Goal: Information Seeking & Learning: Learn about a topic

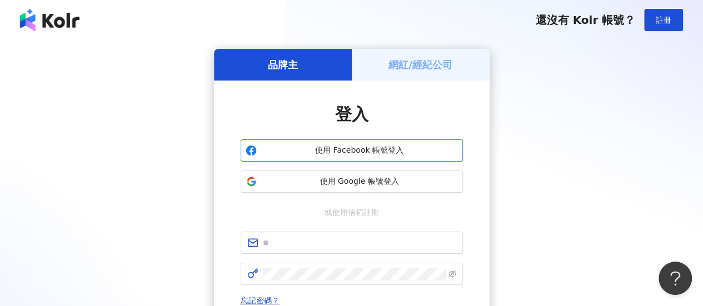
click at [357, 152] on span "使用 Facebook 帳號登入" at bounding box center [359, 150] width 197 height 11
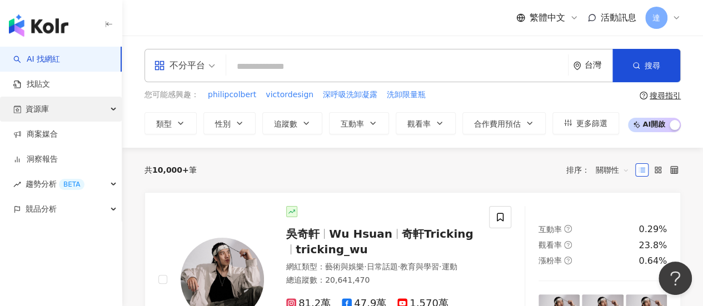
click at [42, 108] on span "資源庫" at bounding box center [37, 109] width 23 height 25
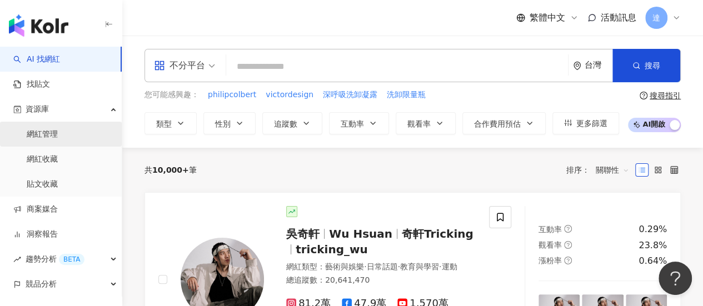
click at [49, 136] on link "網紅管理" at bounding box center [42, 134] width 31 height 11
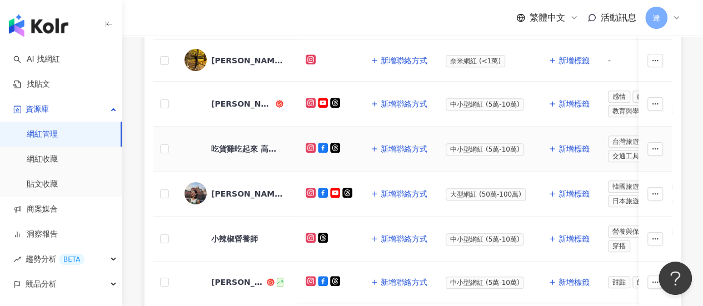
scroll to position [278, 0]
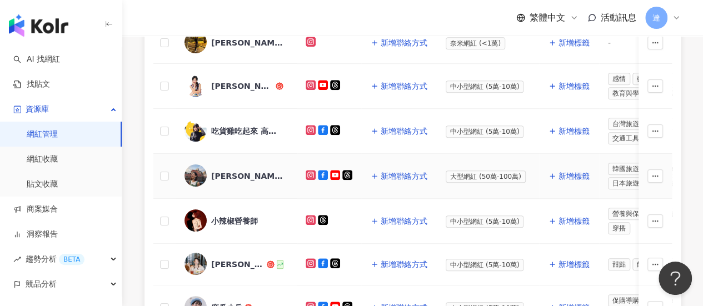
click at [196, 176] on img at bounding box center [196, 176] width 22 height 22
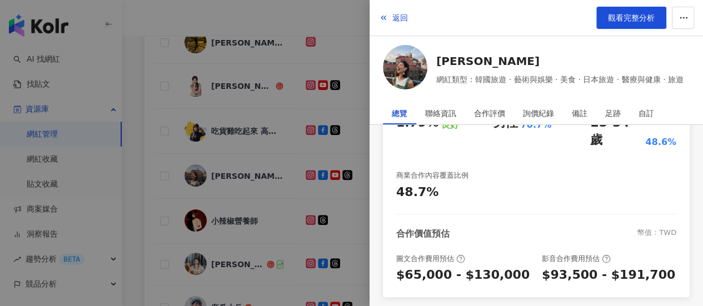
scroll to position [110, 0]
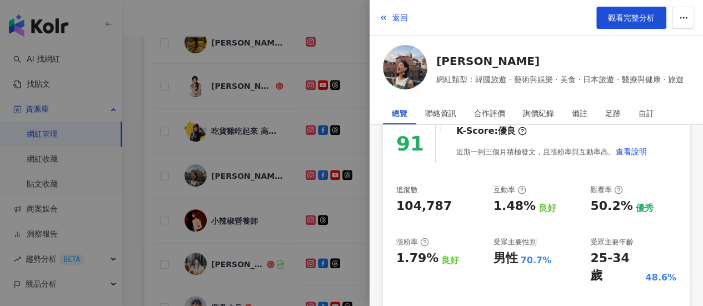
click at [261, 98] on div at bounding box center [351, 153] width 703 height 306
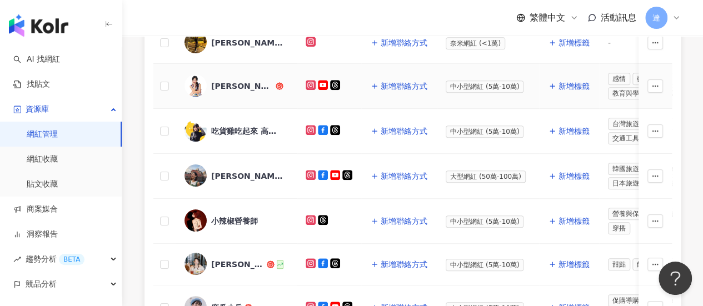
click at [229, 86] on div "葉凱莉" at bounding box center [242, 86] width 62 height 11
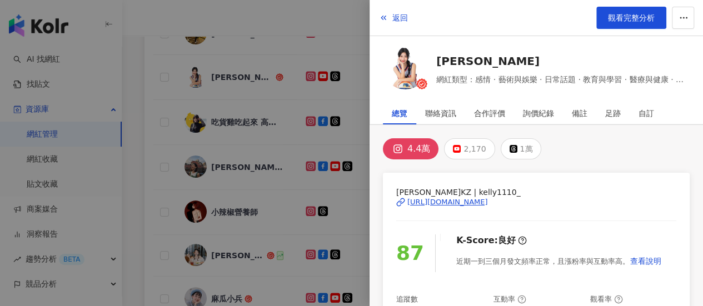
scroll to position [111, 0]
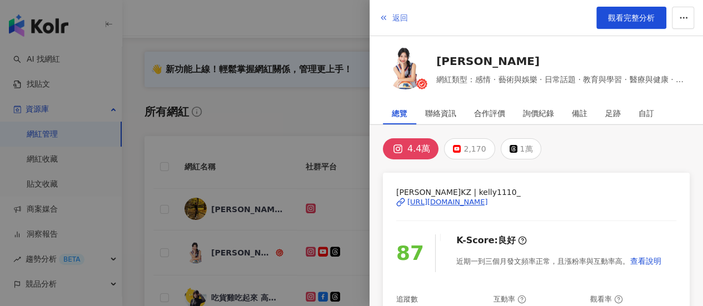
click at [384, 14] on icon "button" at bounding box center [383, 17] width 9 height 9
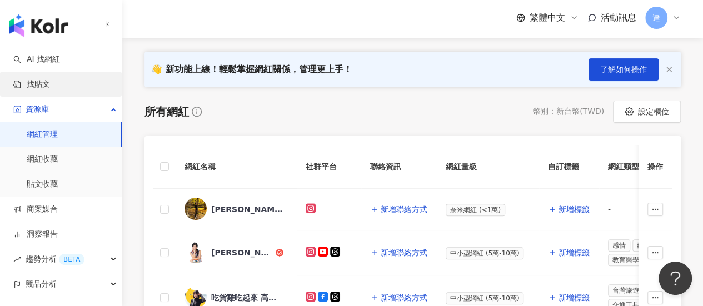
click at [49, 86] on link "找貼文" at bounding box center [31, 84] width 37 height 11
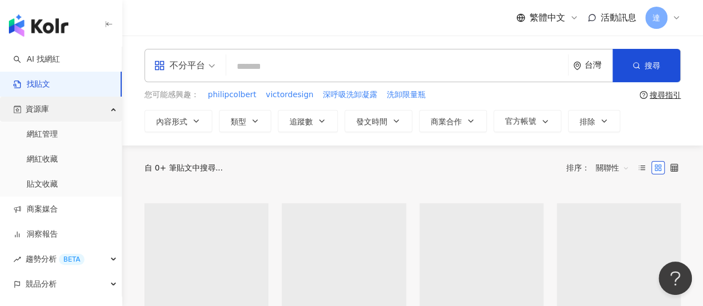
click at [44, 107] on span "資源庫" at bounding box center [37, 109] width 23 height 25
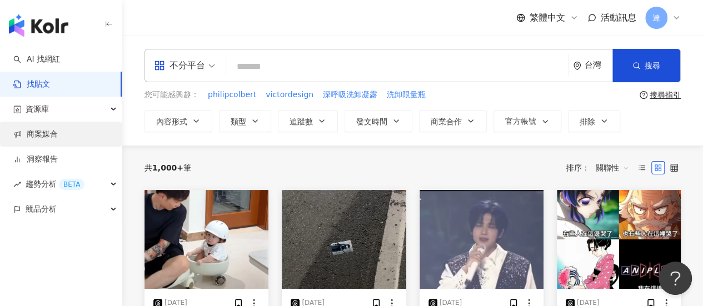
click at [48, 135] on link "商案媒合" at bounding box center [35, 134] width 44 height 11
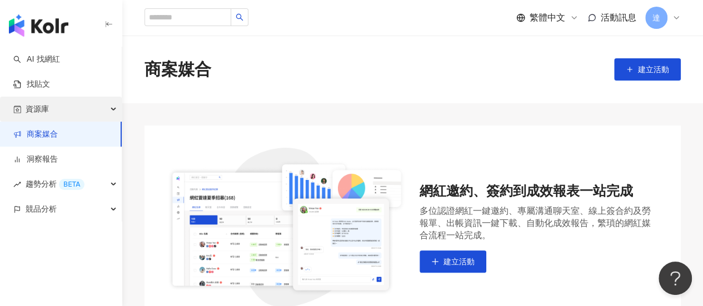
click at [41, 108] on span "資源庫" at bounding box center [37, 109] width 23 height 25
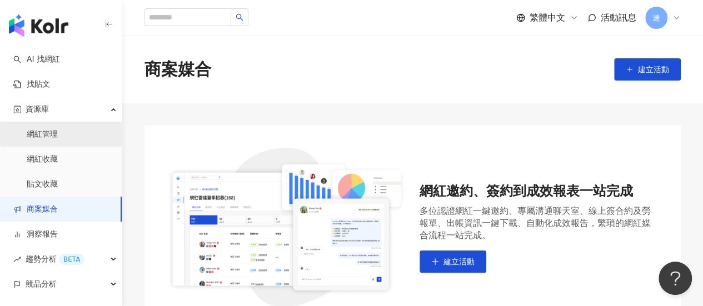
click at [43, 134] on link "網紅管理" at bounding box center [42, 134] width 31 height 11
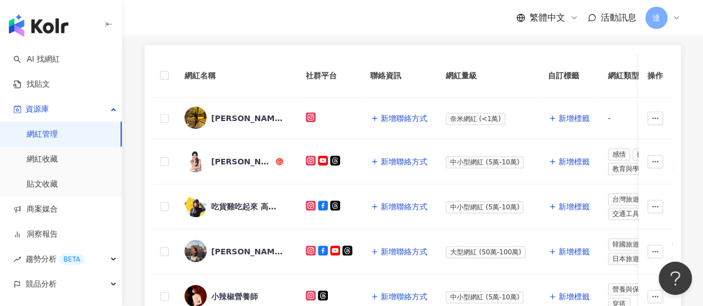
scroll to position [222, 0]
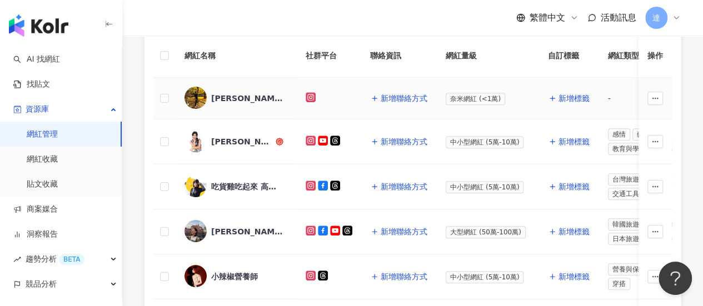
click at [221, 98] on div "許博盛" at bounding box center [247, 98] width 72 height 11
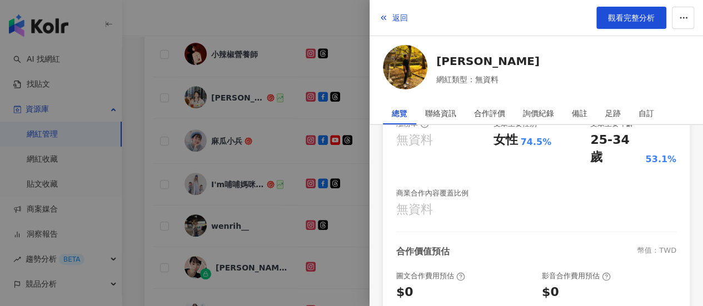
scroll to position [119, 0]
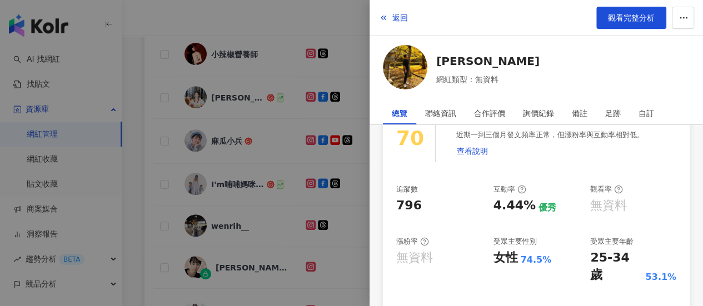
click at [326, 26] on div at bounding box center [351, 153] width 703 height 306
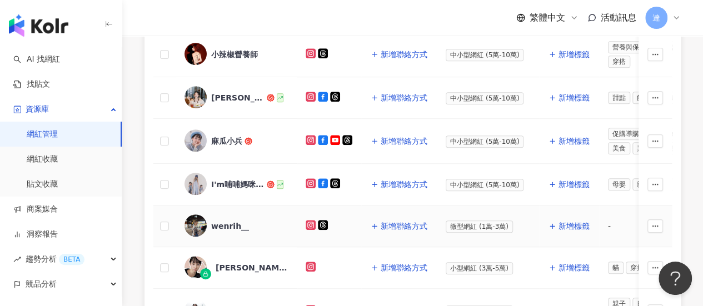
click at [229, 222] on div "wenrih__" at bounding box center [230, 226] width 38 height 11
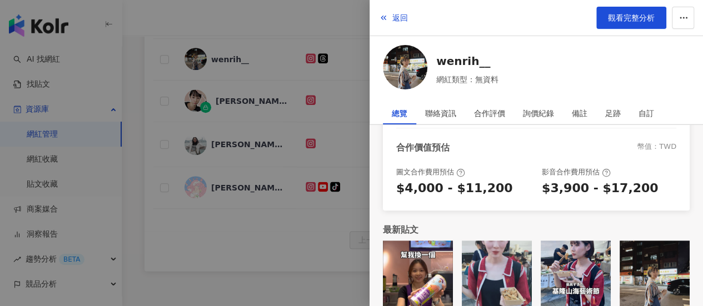
scroll to position [231, 0]
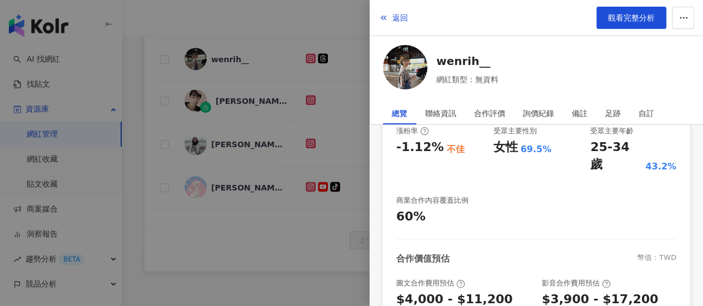
click at [405, 82] on img at bounding box center [405, 67] width 44 height 44
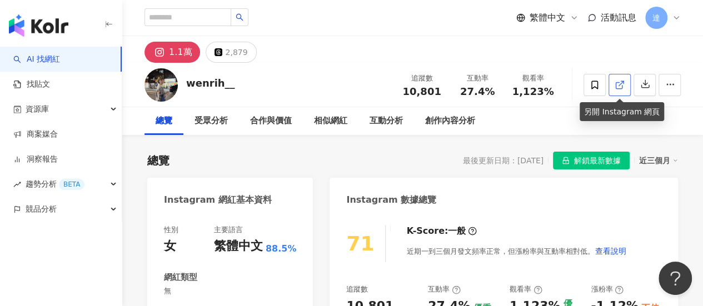
click at [622, 85] on icon at bounding box center [620, 85] width 10 height 10
